Goal: Navigation & Orientation: Go to known website

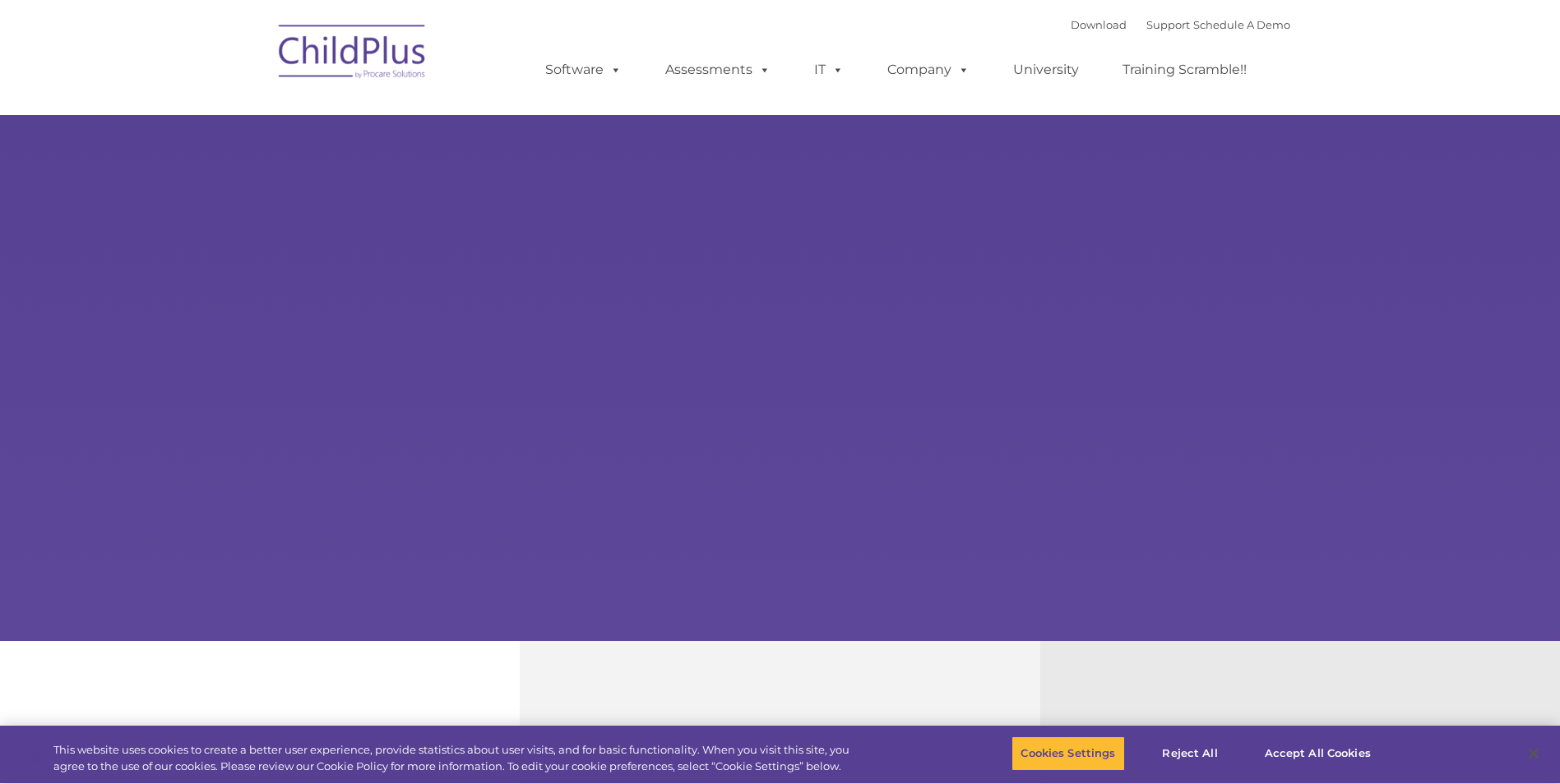
type input ""
select select "MEDIUM"
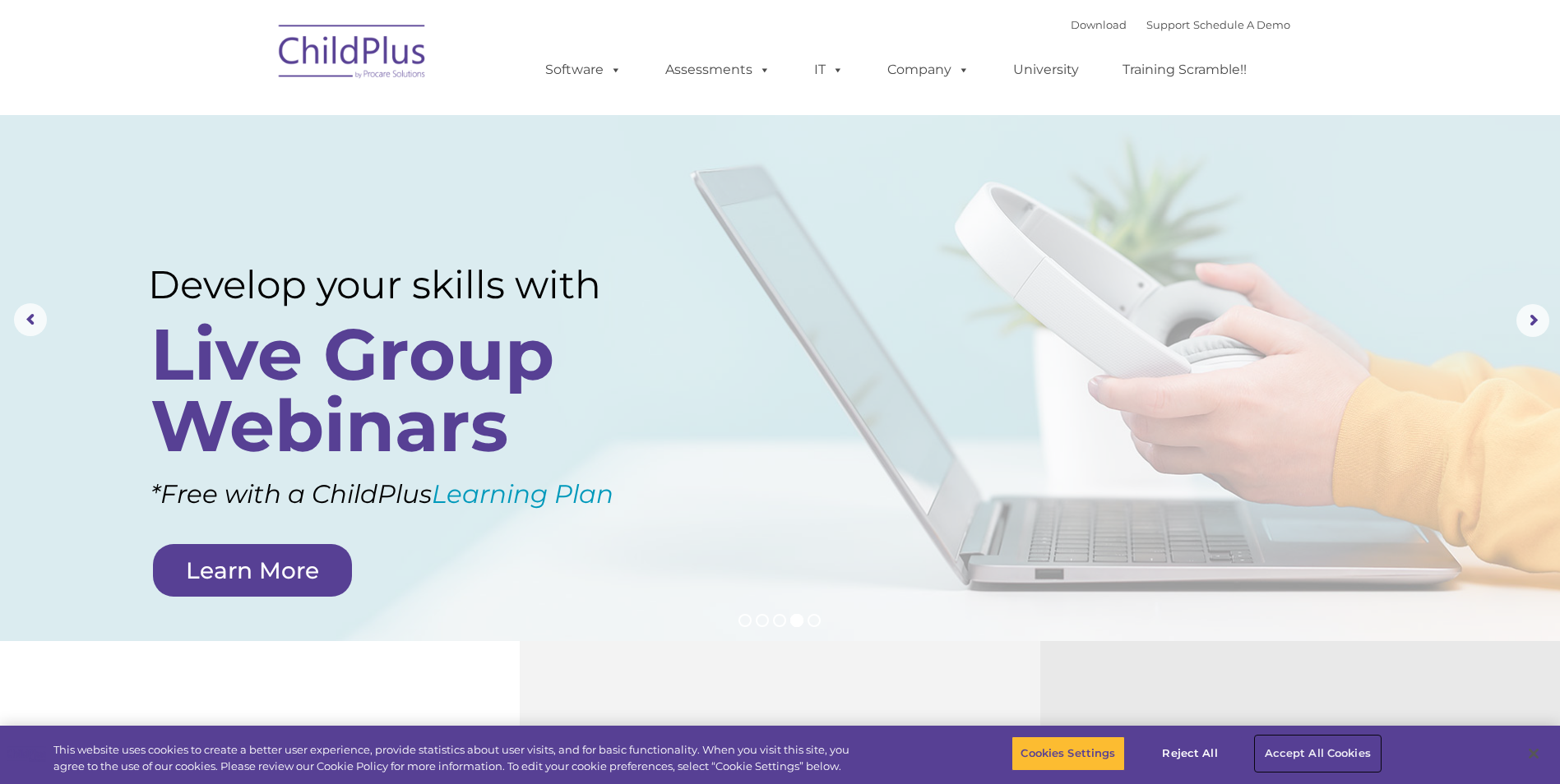
click at [1313, 757] on button "Accept All Cookies" at bounding box center [1316, 753] width 124 height 34
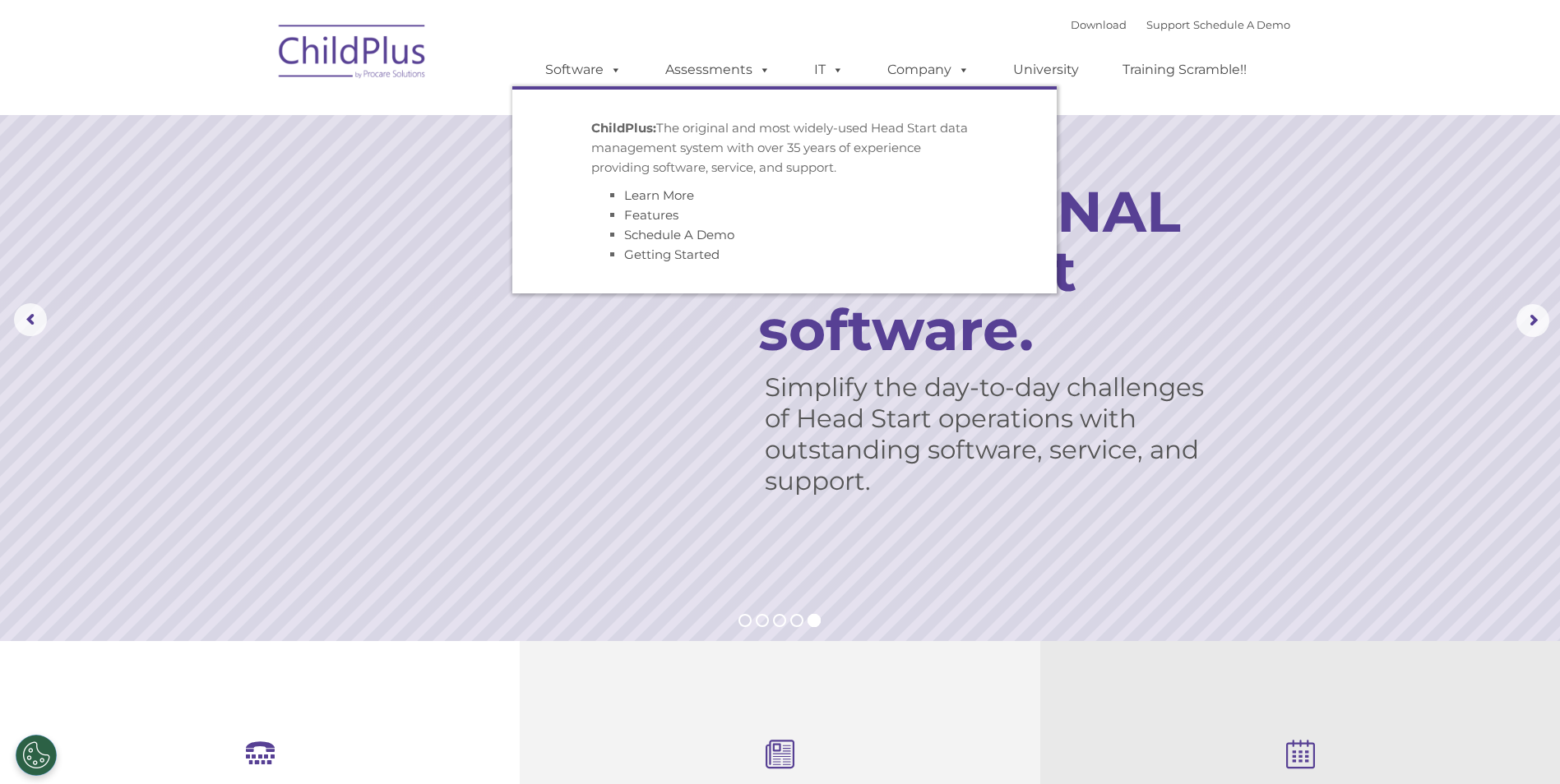
click at [413, 63] on img at bounding box center [353, 54] width 165 height 82
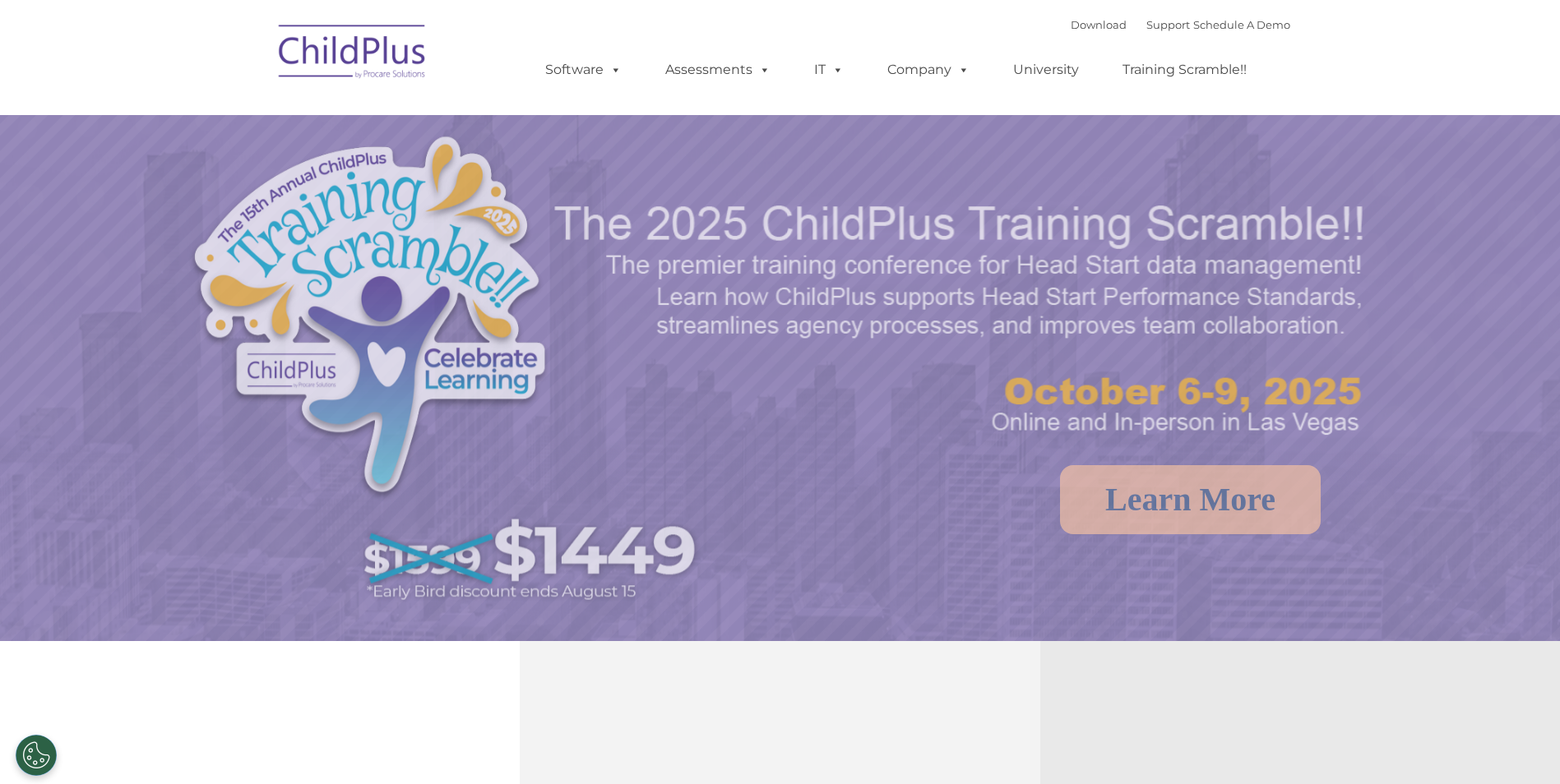
select select "MEDIUM"
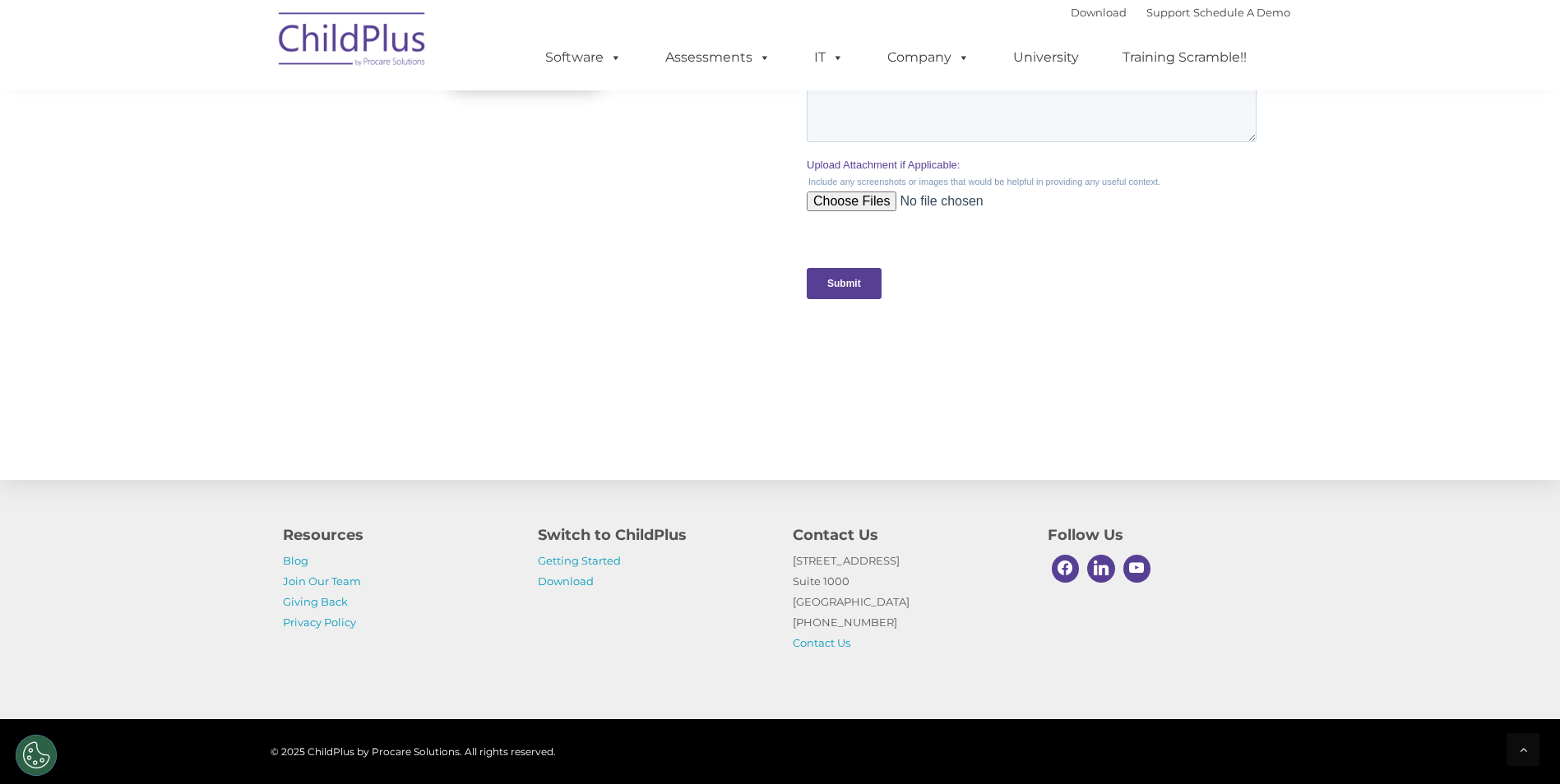
scroll to position [1601, 0]
